Goal: Task Accomplishment & Management: Use online tool/utility

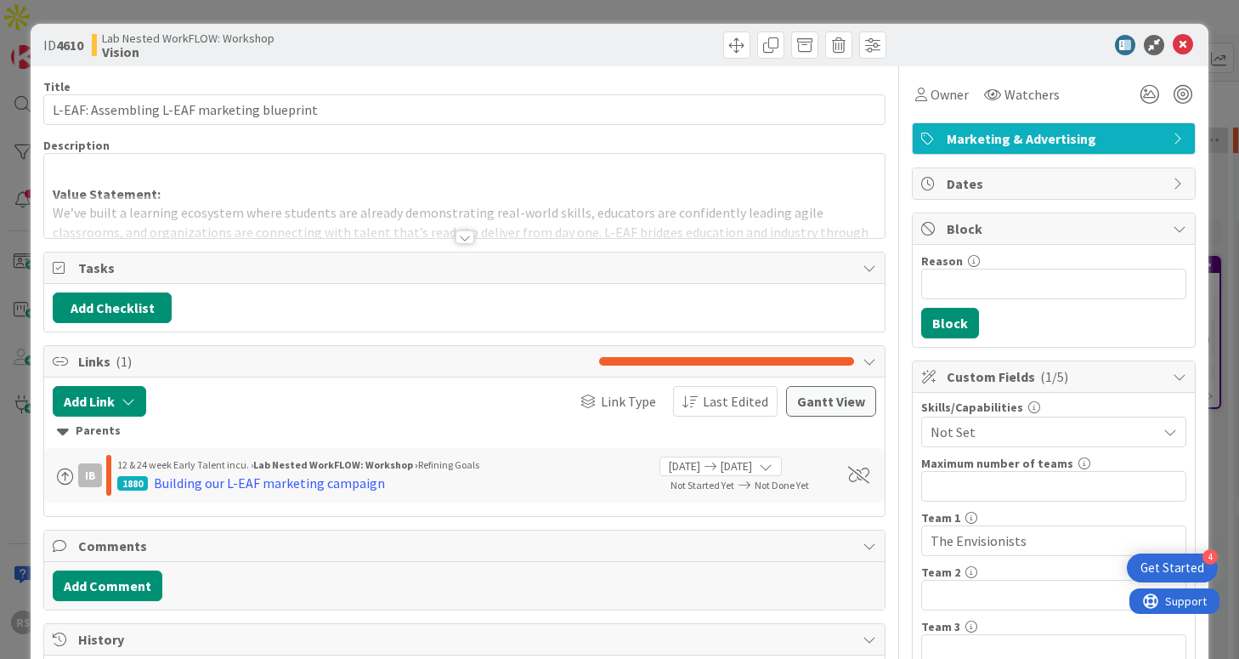
click at [462, 240] on div at bounding box center [464, 237] width 19 height 14
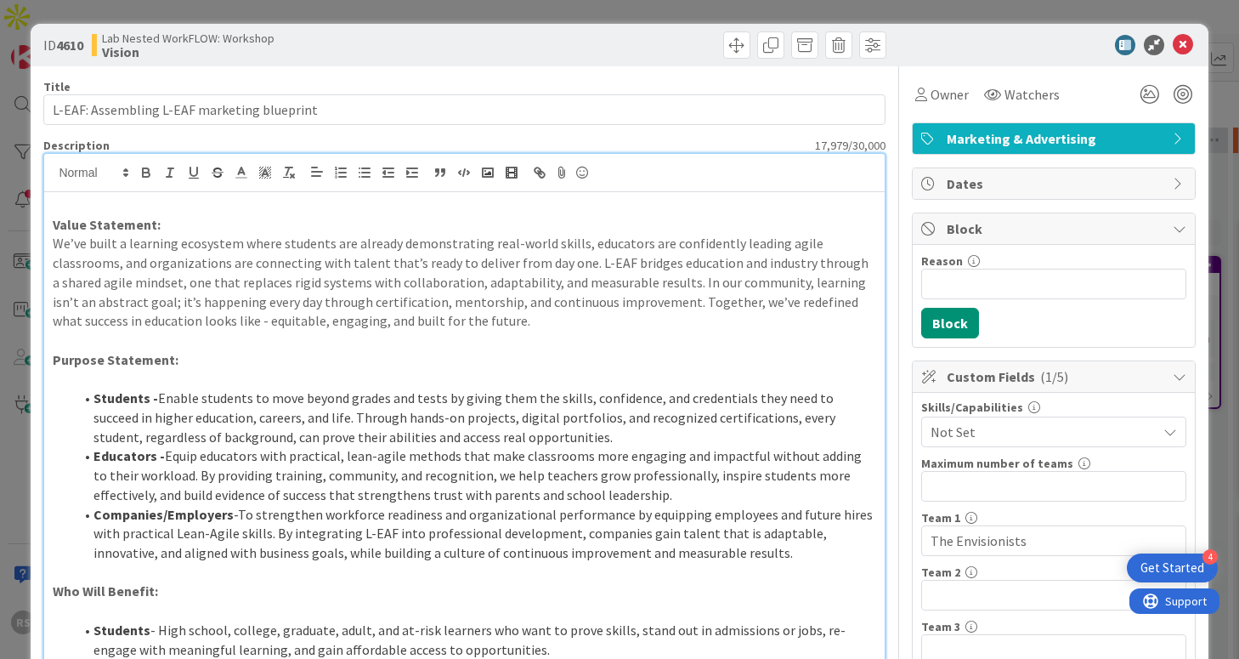
click at [427, 20] on div "ID 4610 Lab Nested WorkFLOW: Workshop Vision Title 43 / 128 L-EAF: Assembling L…" at bounding box center [619, 329] width 1239 height 659
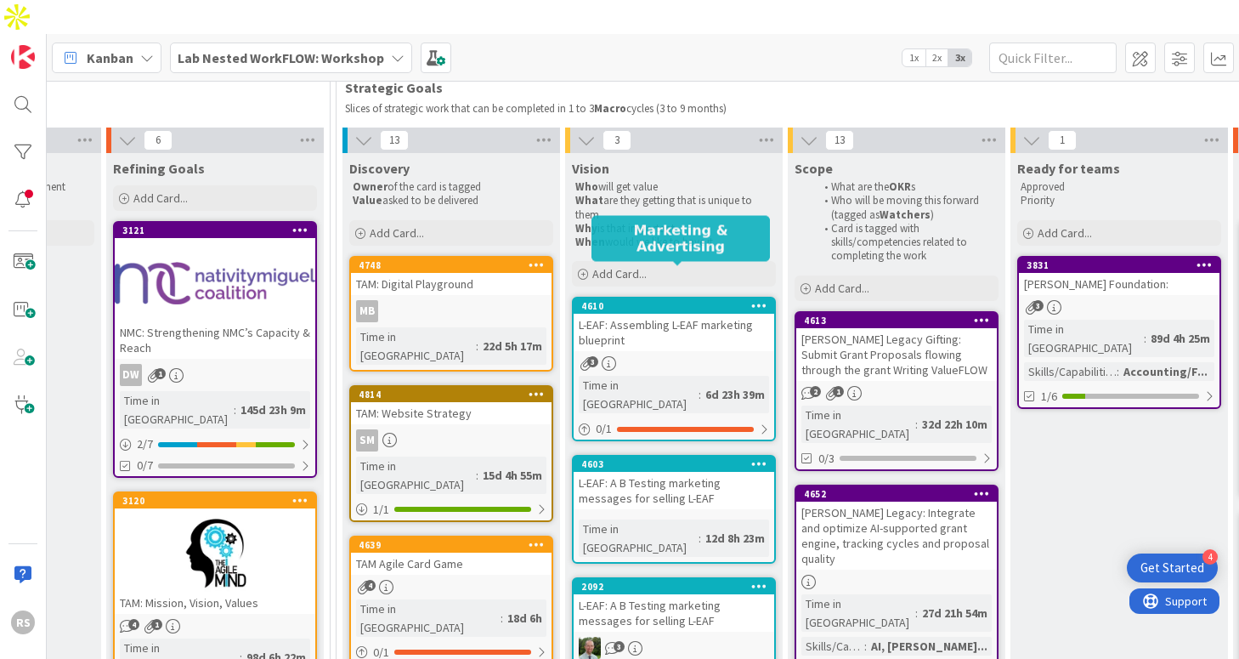
click at [715, 314] on div "L-EAF: Assembling L-EAF marketing blueprint" at bounding box center [674, 332] width 201 height 37
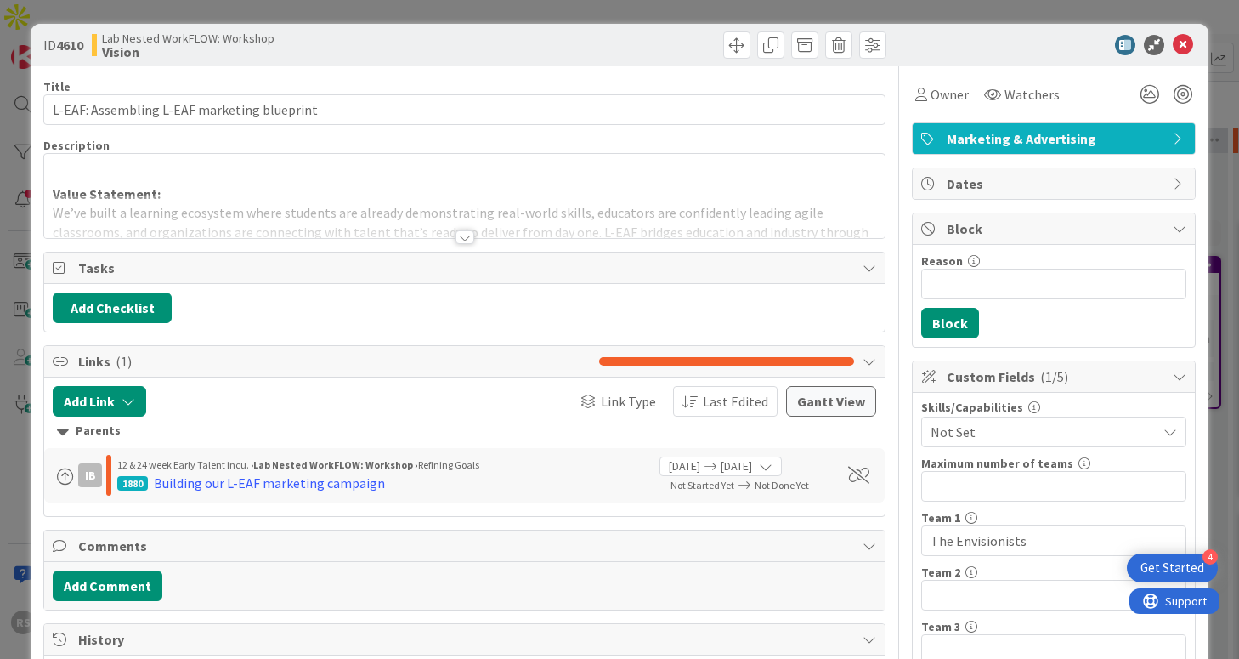
click at [465, 239] on div at bounding box center [464, 237] width 19 height 14
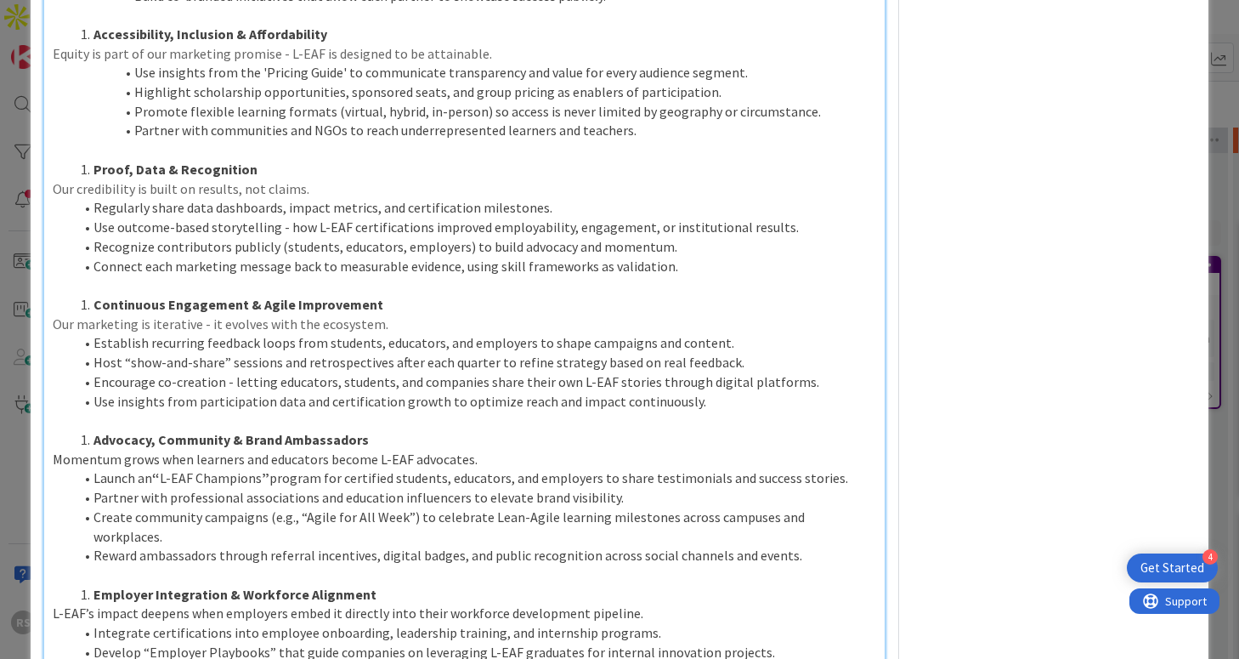
scroll to position [2085, 0]
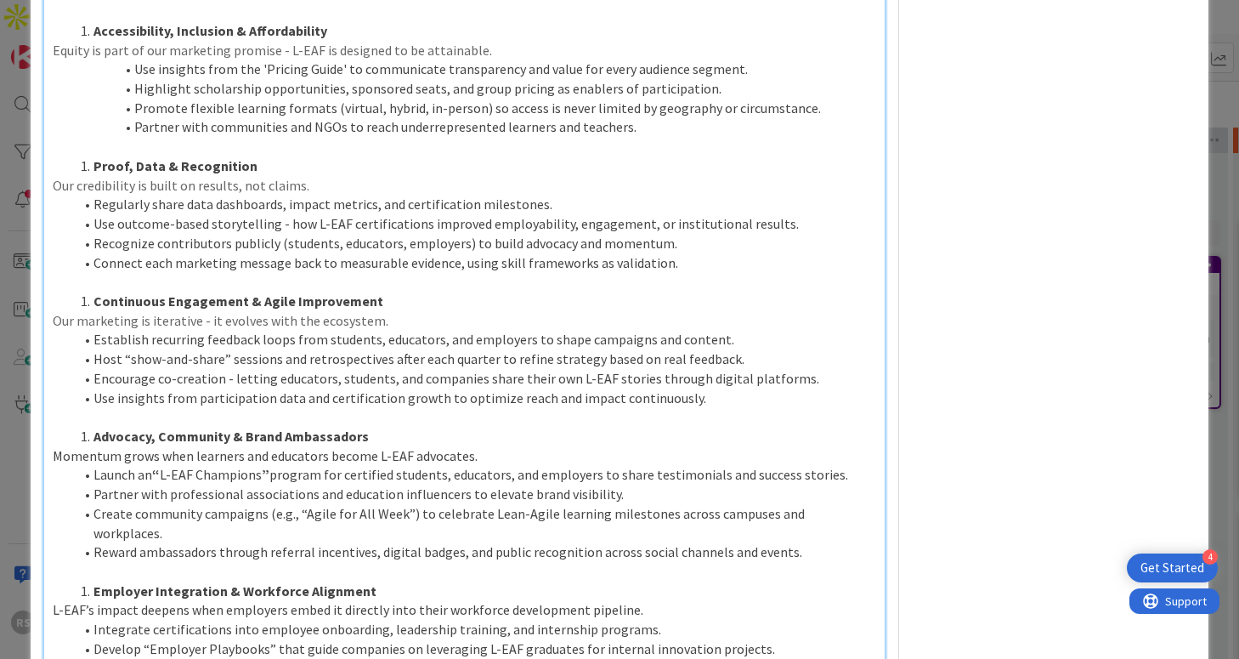
click at [398, 298] on li "Continuous Engagement & Agile Improvement" at bounding box center [474, 301] width 802 height 20
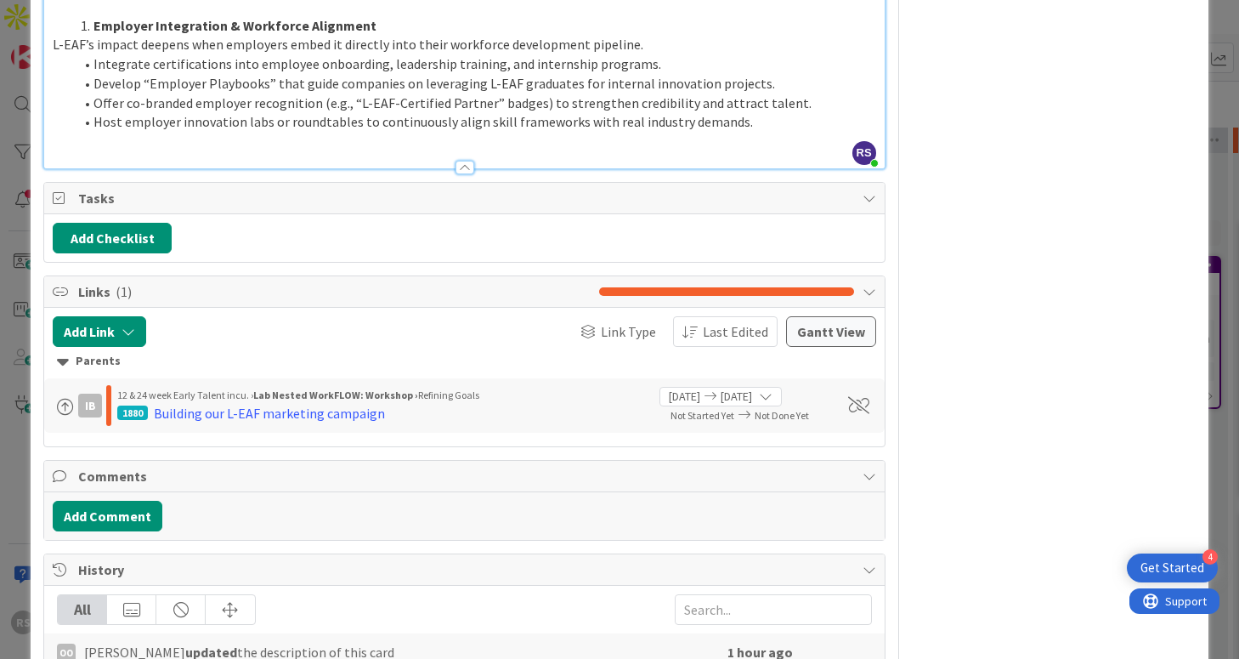
scroll to position [2706, 0]
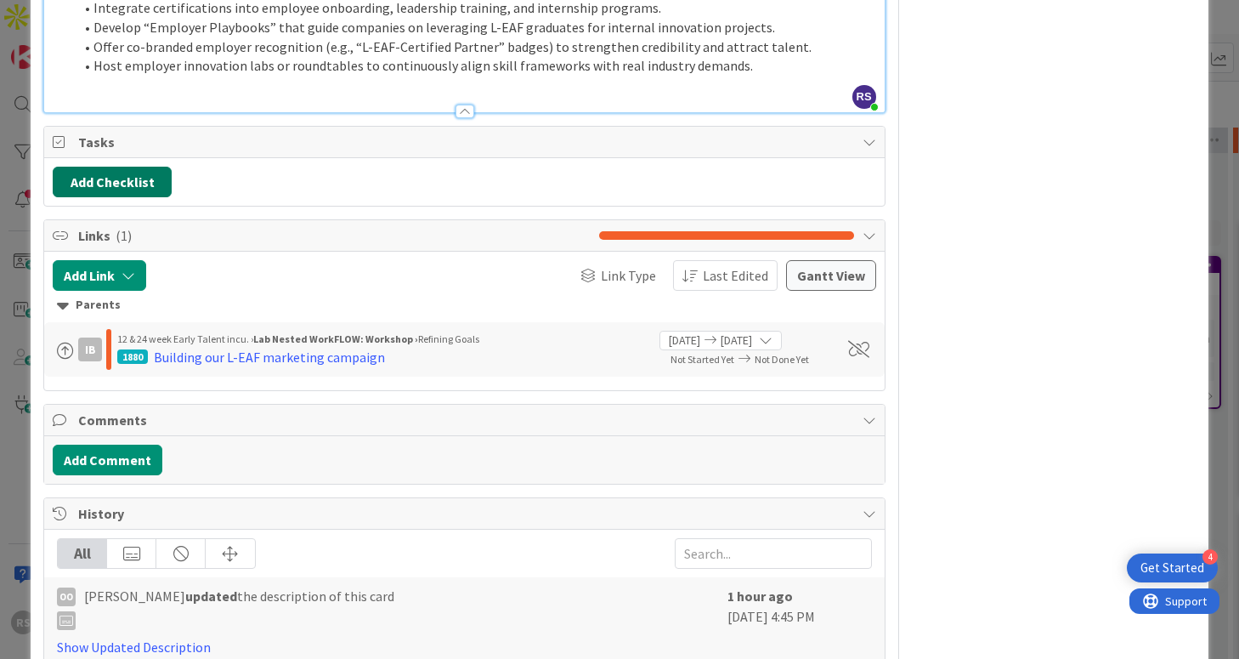
click at [126, 167] on button "Add Checklist" at bounding box center [112, 182] width 119 height 31
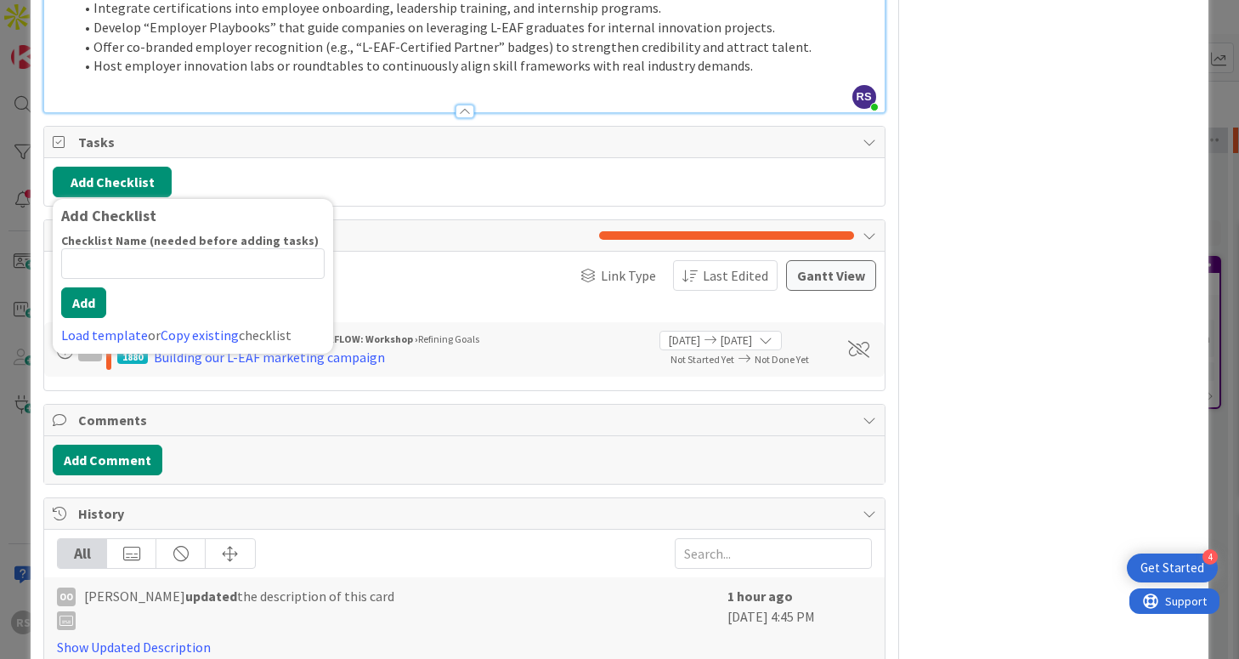
click at [387, 182] on div "Add Checklist Add Checklist Checklist Name (needed before adding tasks) 0 / 64 …" at bounding box center [464, 182] width 840 height 48
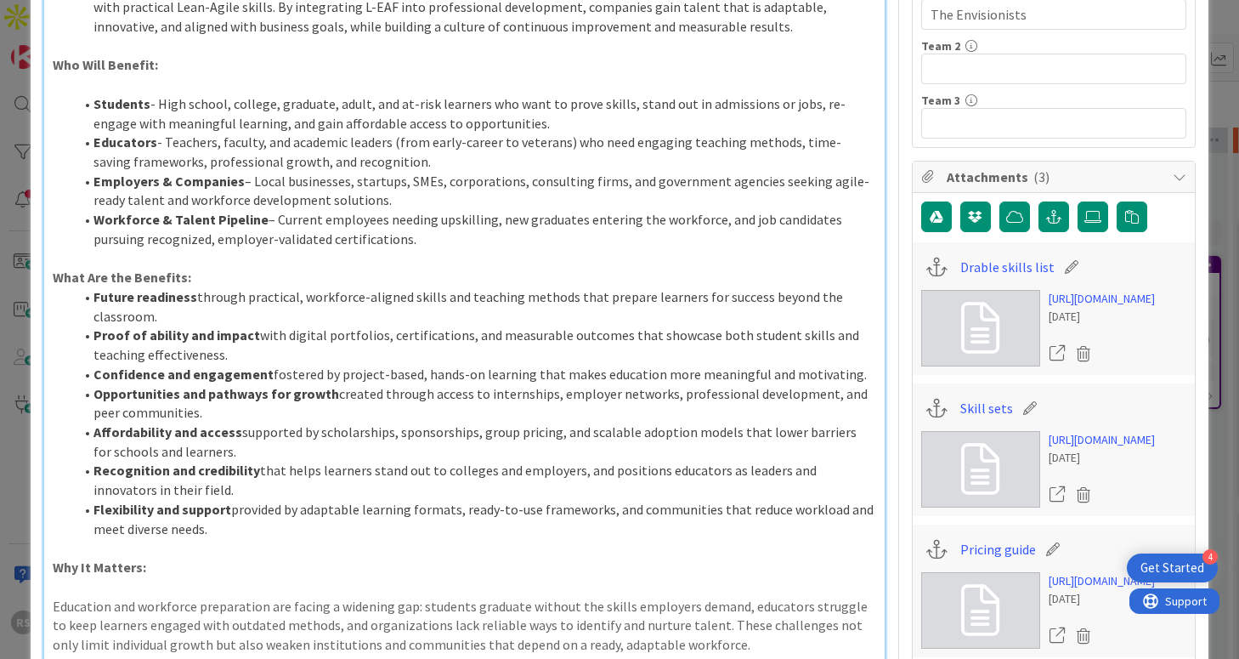
scroll to position [0, 0]
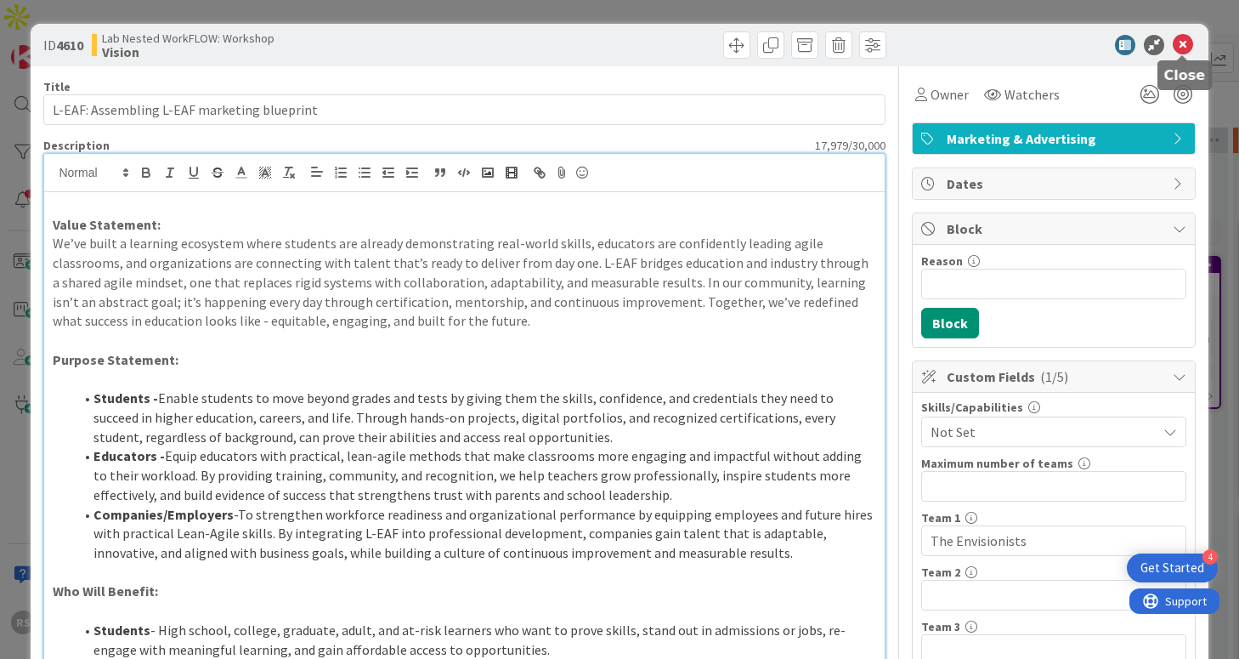
click at [1179, 45] on icon at bounding box center [1183, 45] width 20 height 20
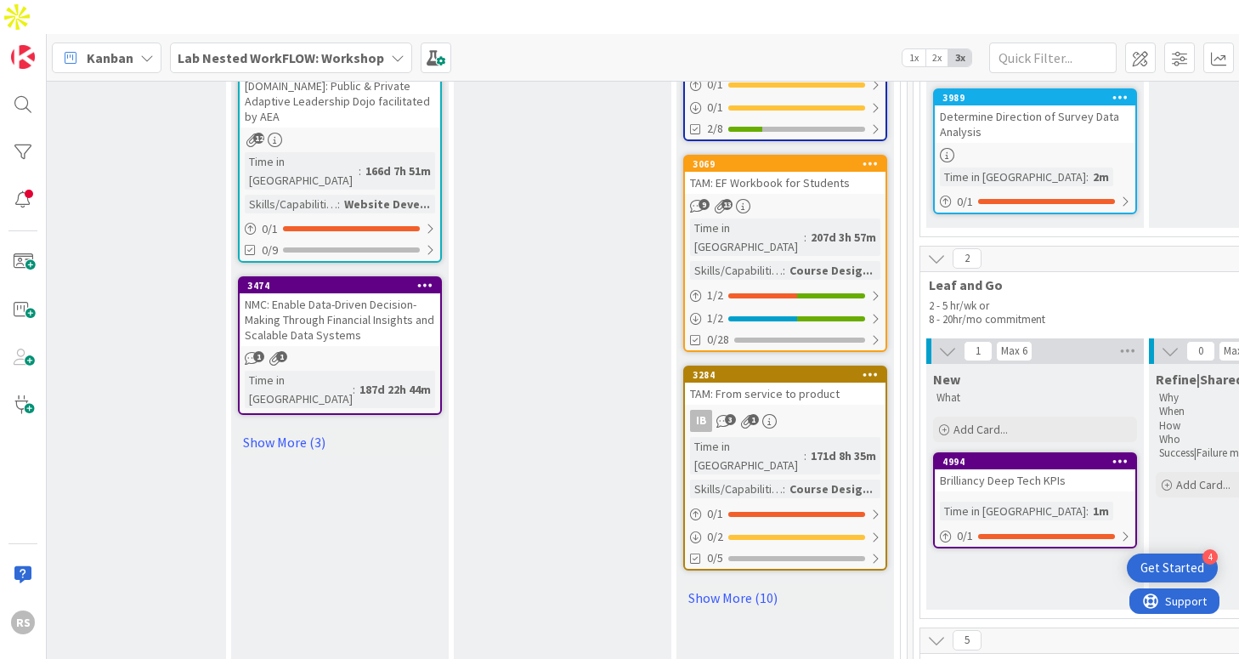
scroll to position [2172, 1852]
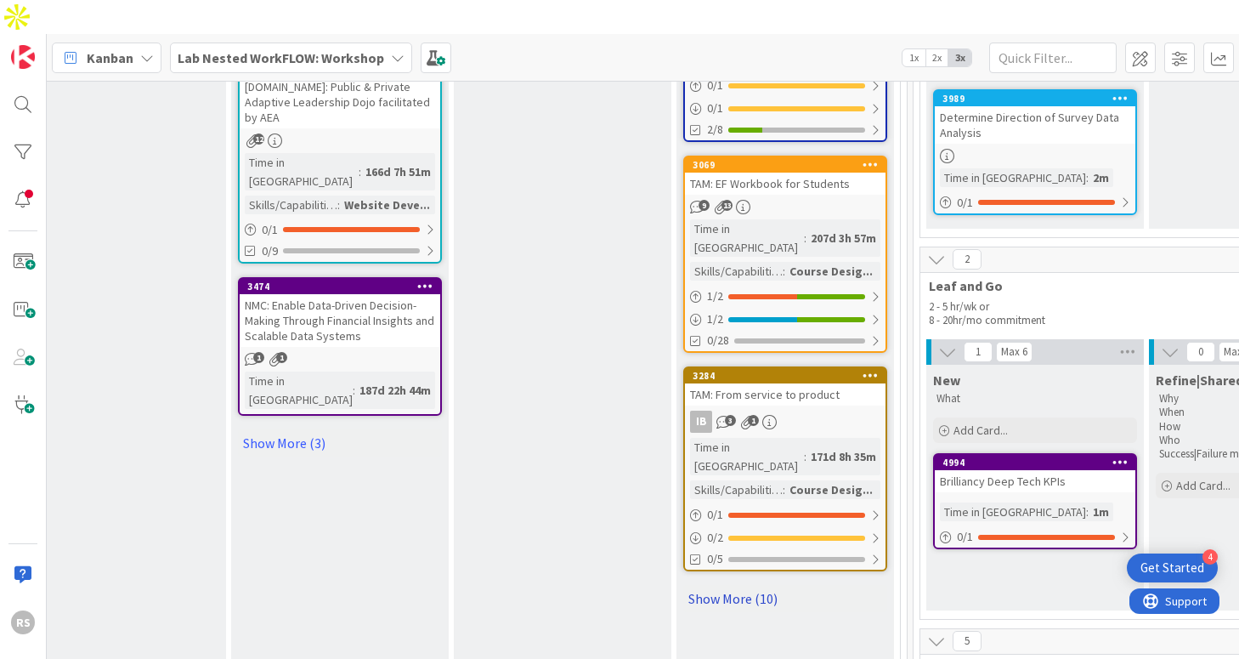
click at [727, 585] on link "Show More (10)" at bounding box center [785, 598] width 204 height 27
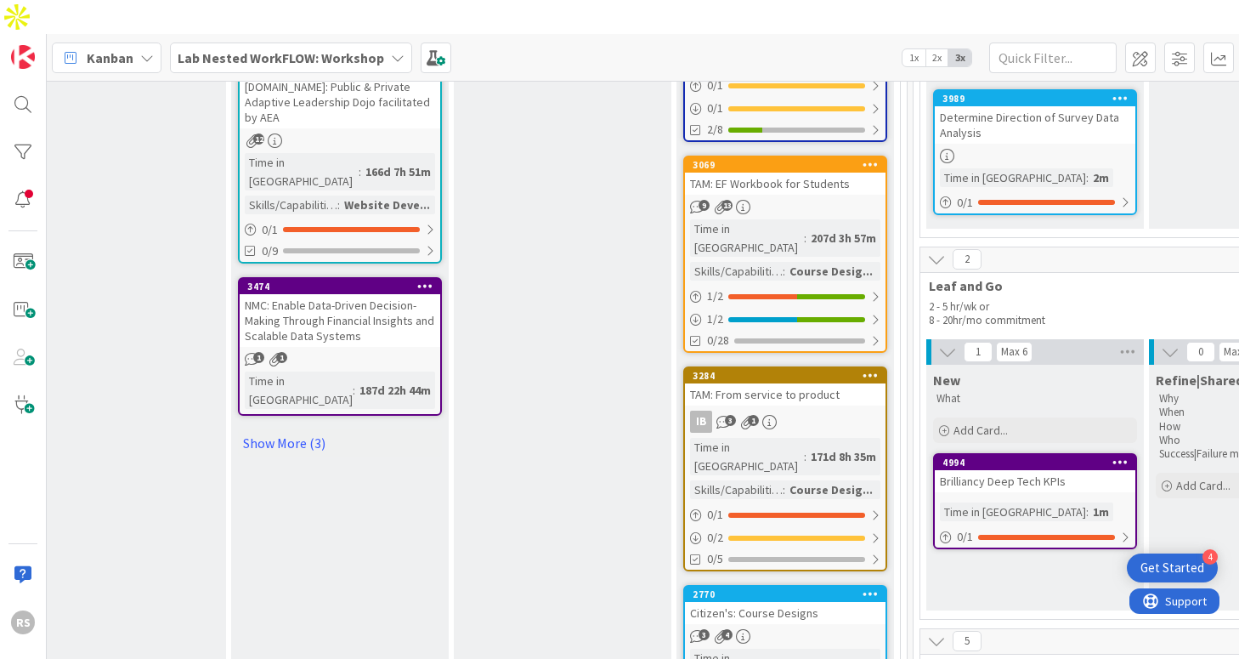
click at [788, 602] on div "Citizen's: Course Designs" at bounding box center [785, 613] width 201 height 22
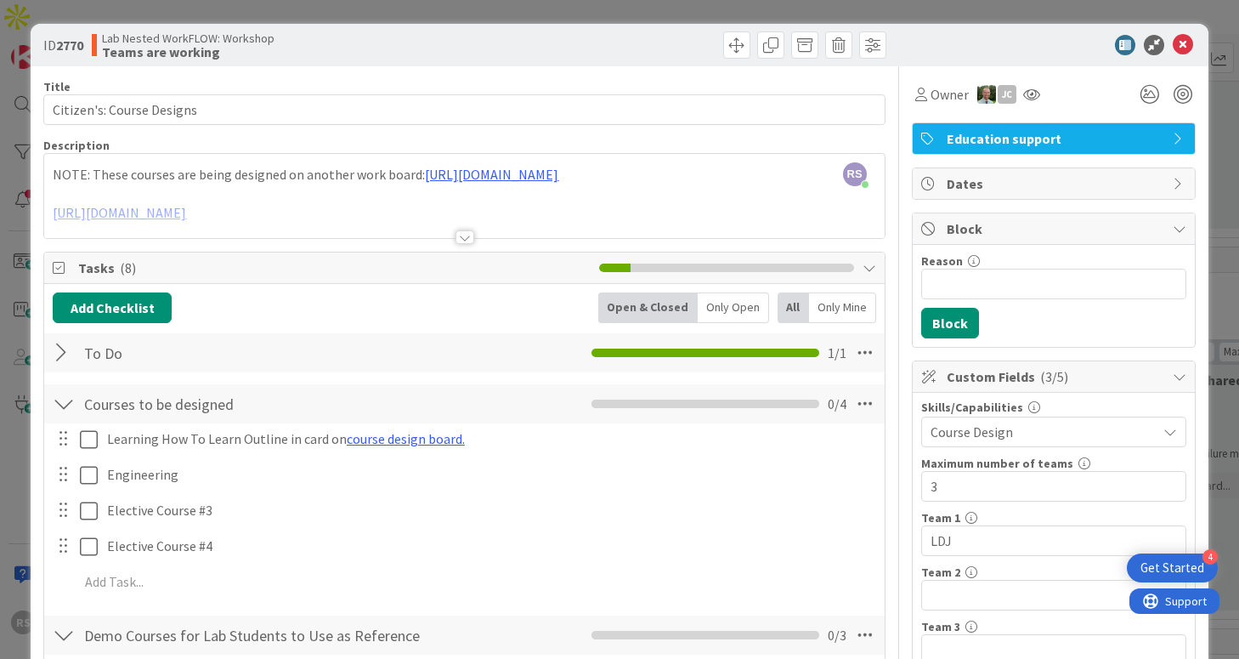
click at [465, 235] on div at bounding box center [464, 237] width 19 height 14
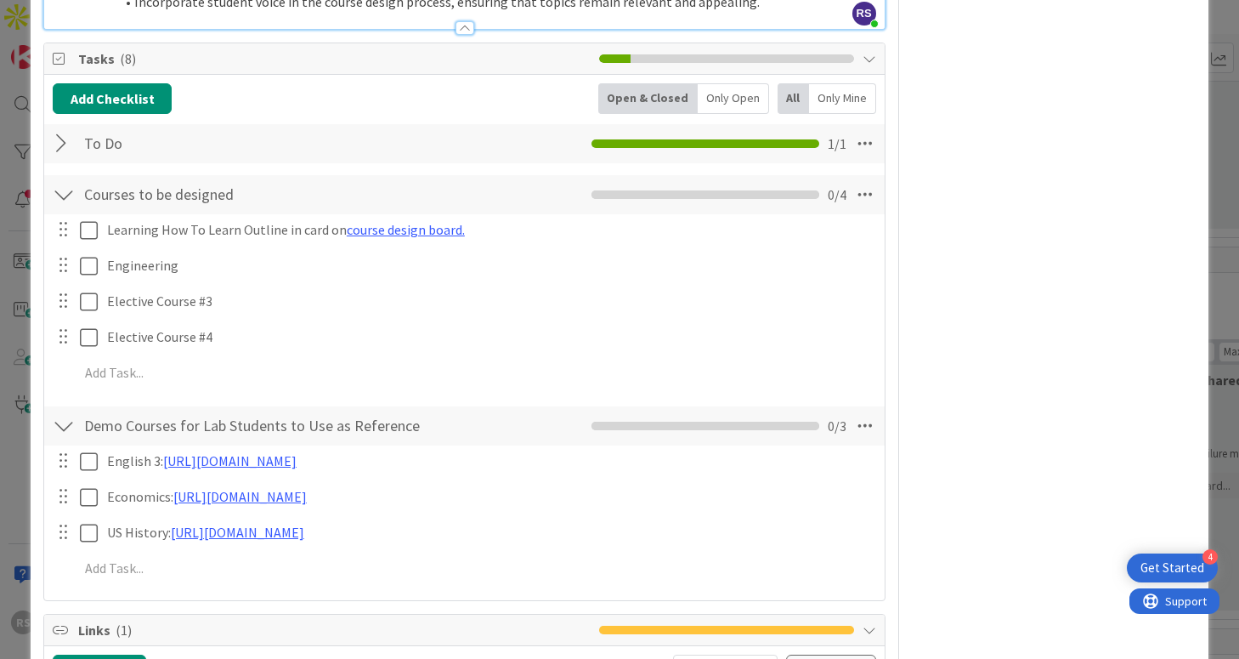
scroll to position [1652, 0]
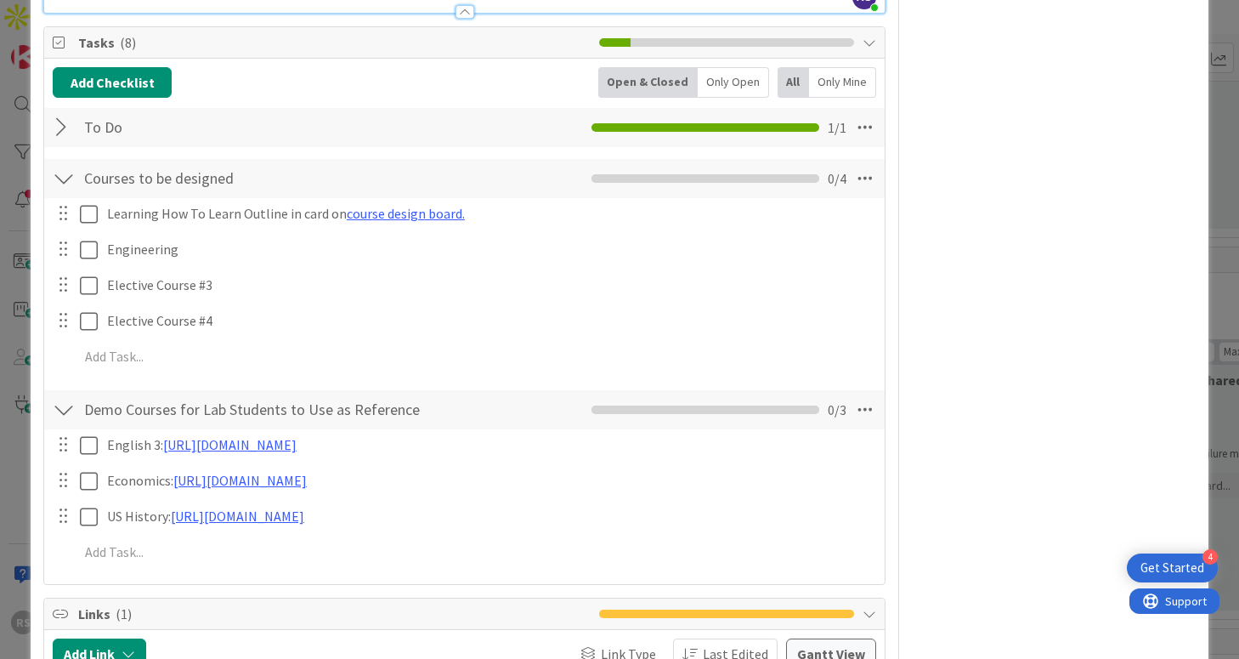
click at [77, 129] on div "To Do Checklist Name 5 / 64 To Do 1 / 1" at bounding box center [464, 127] width 840 height 39
click at [62, 125] on div at bounding box center [64, 127] width 22 height 31
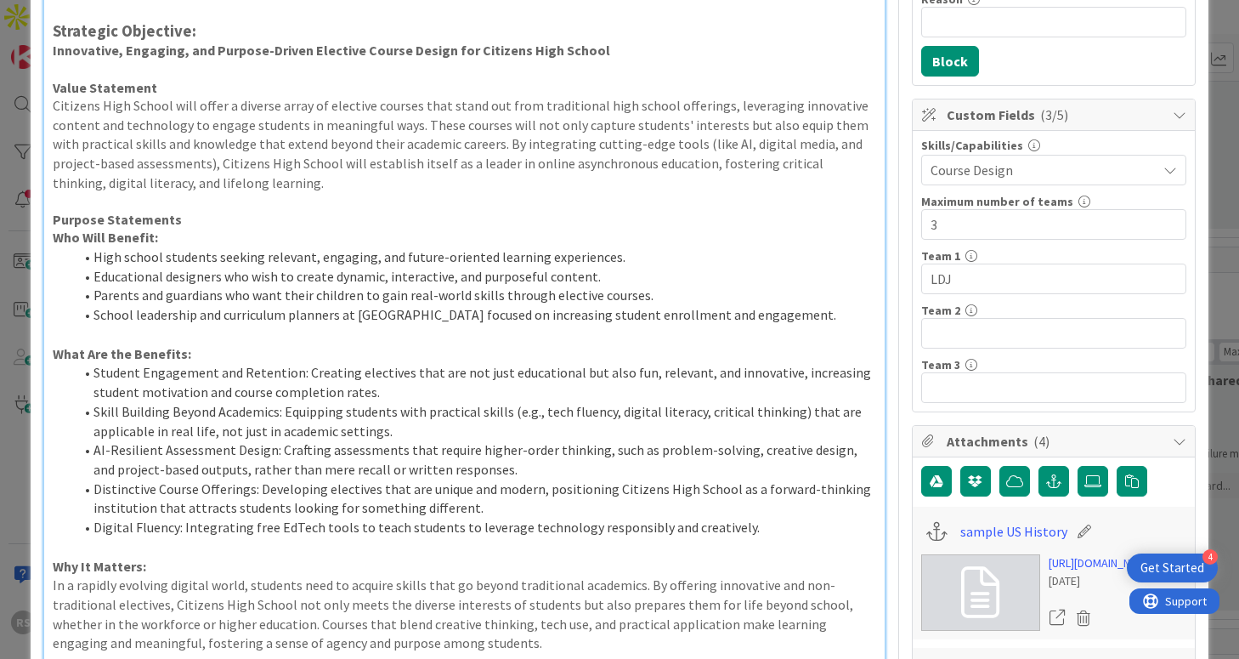
scroll to position [0, 0]
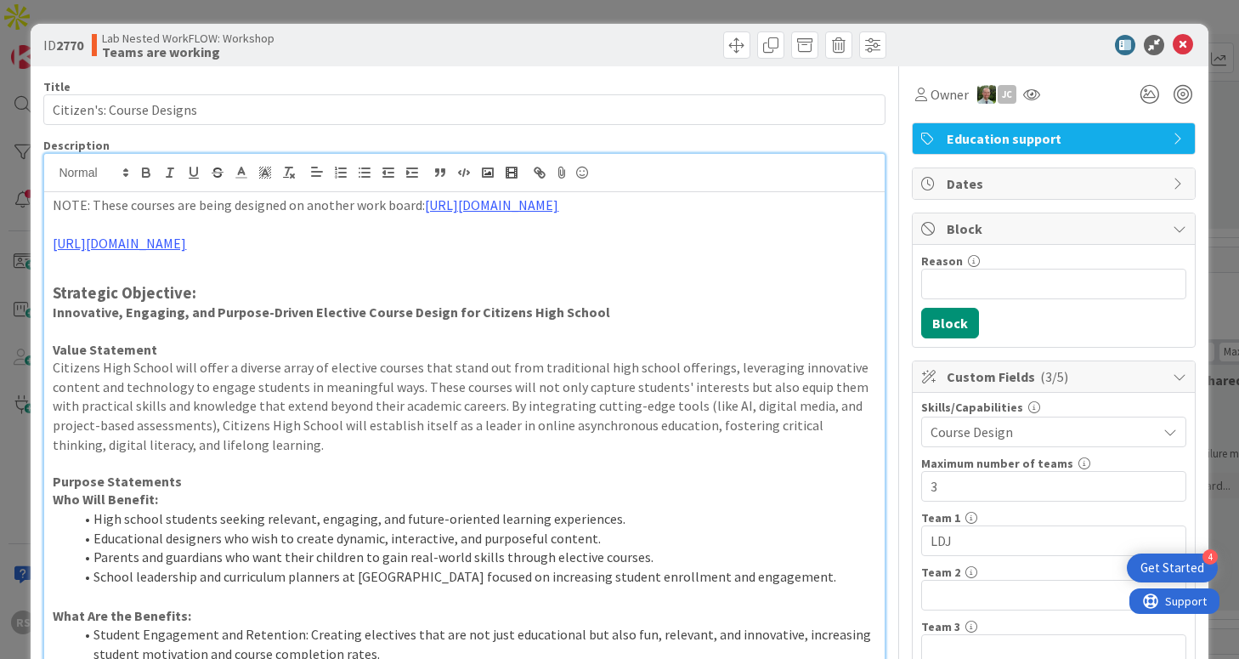
click at [1185, 46] on icon at bounding box center [1183, 45] width 20 height 20
